Goal: Check status: Check status

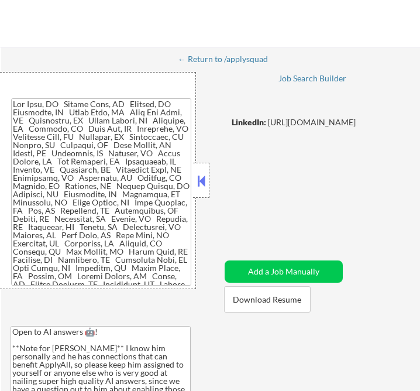
select select ""applied""
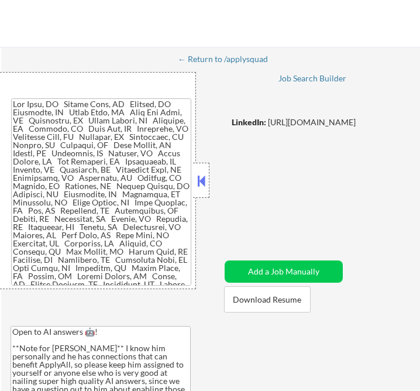
select select ""applied""
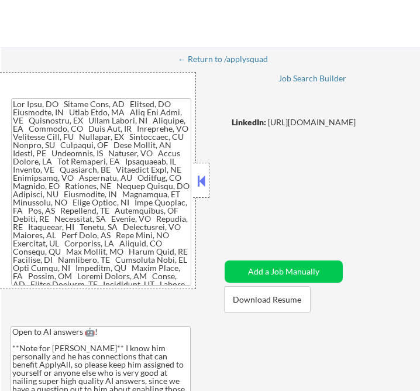
select select ""applied""
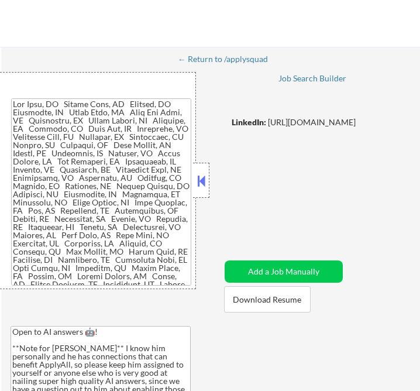
select select ""applied""
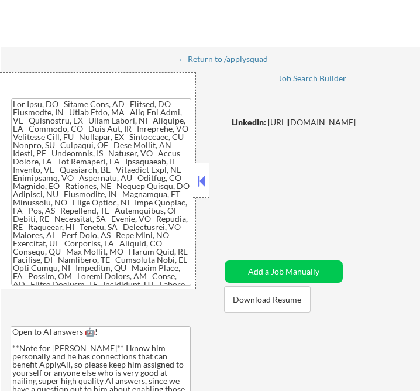
select select ""applied""
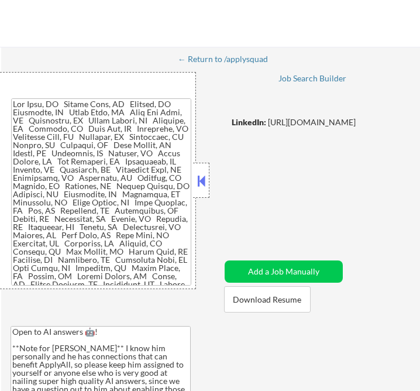
select select ""applied""
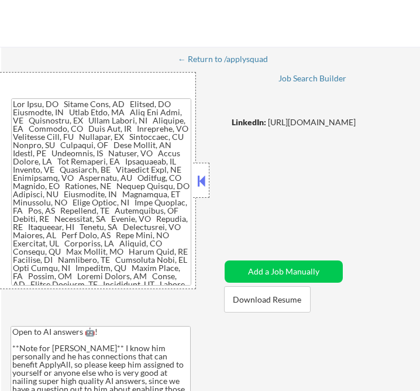
select select ""applied""
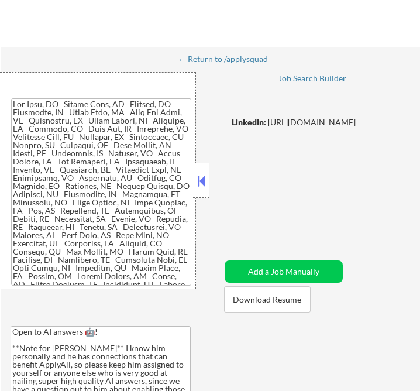
select select ""applied""
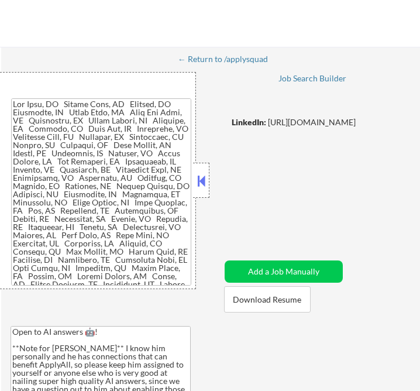
select select ""applied""
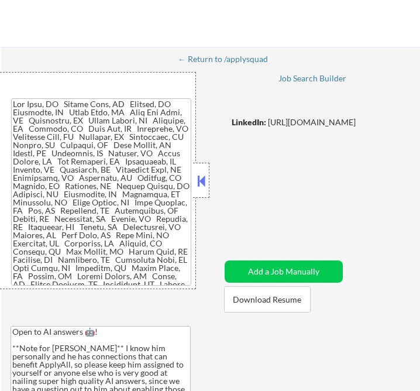
select select ""applied""
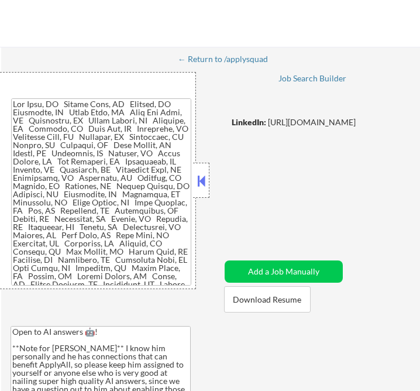
select select ""applied""
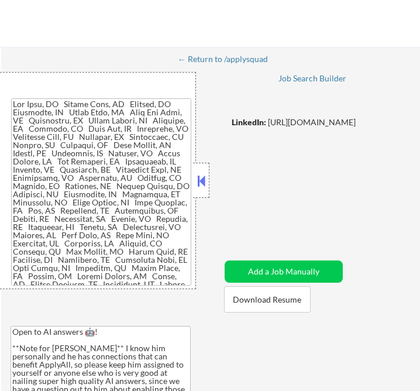
select select ""applied""
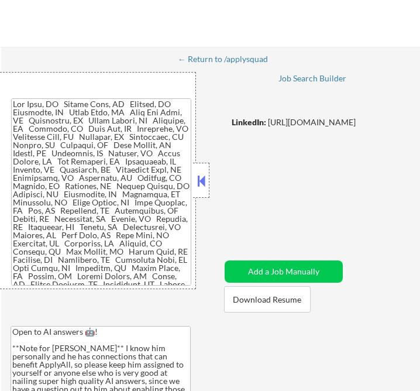
select select ""applied""
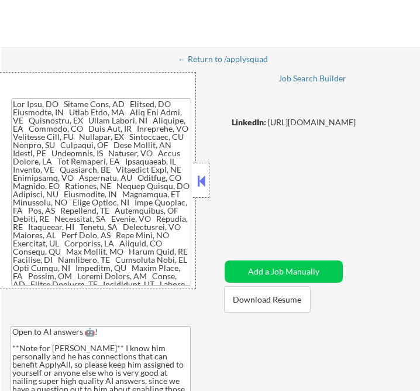
select select ""applied""
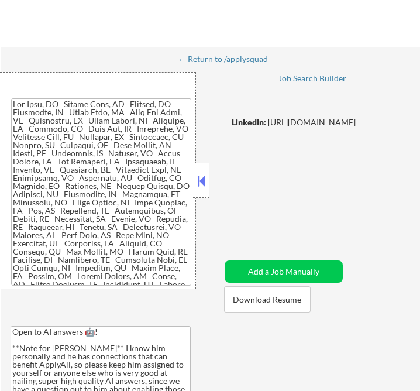
select select ""applied""
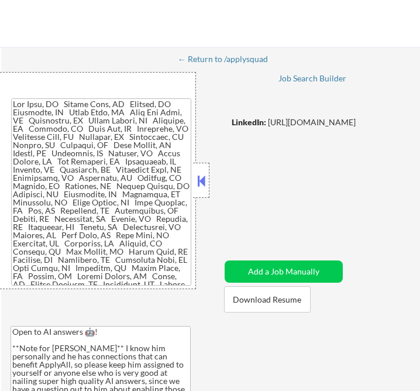
select select ""applied""
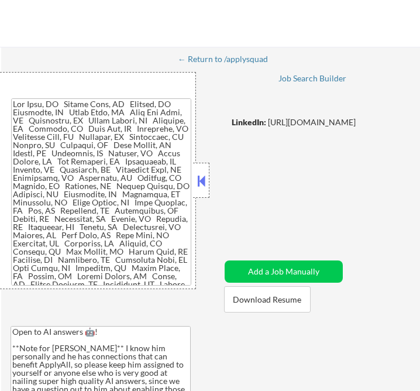
select select ""applied""
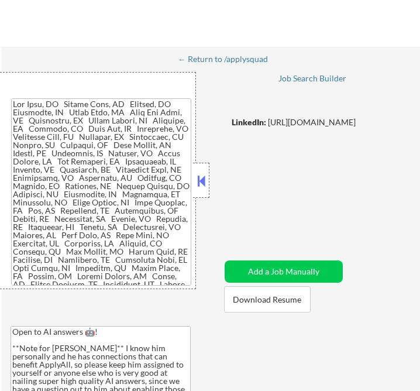
select select ""applied""
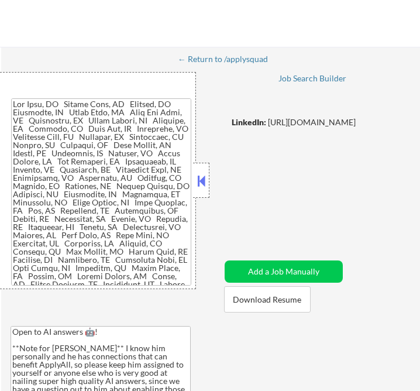
select select ""applied""
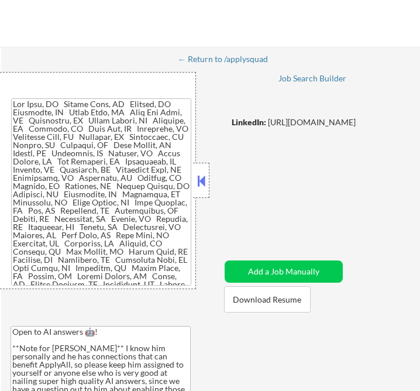
select select ""applied""
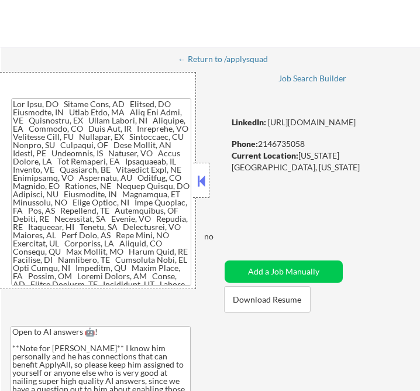
select select ""pending""
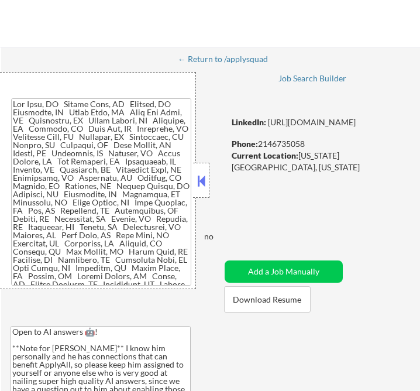
select select ""pending""
